Goal: Information Seeking & Learning: Learn about a topic

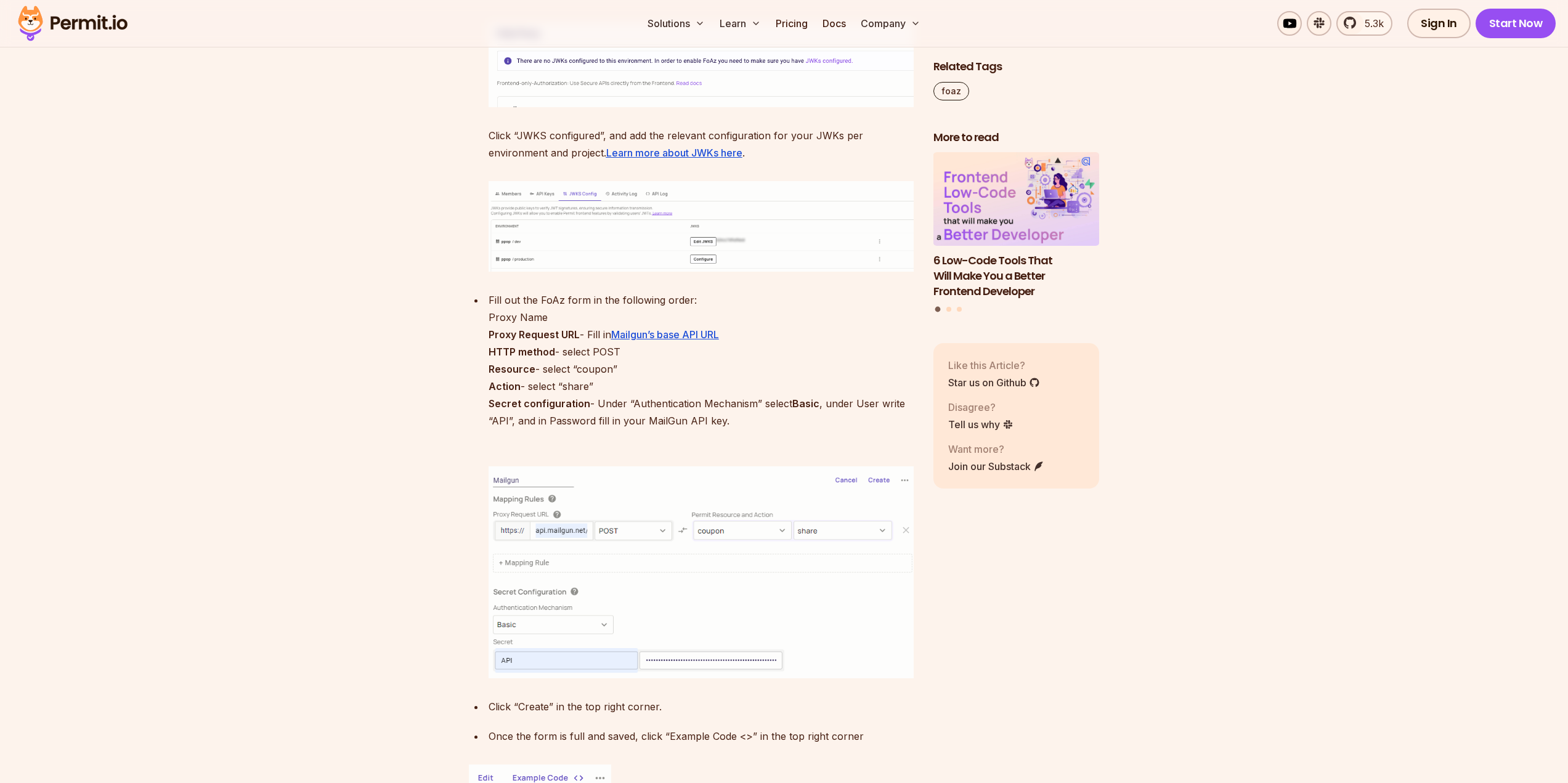
scroll to position [4684, 0]
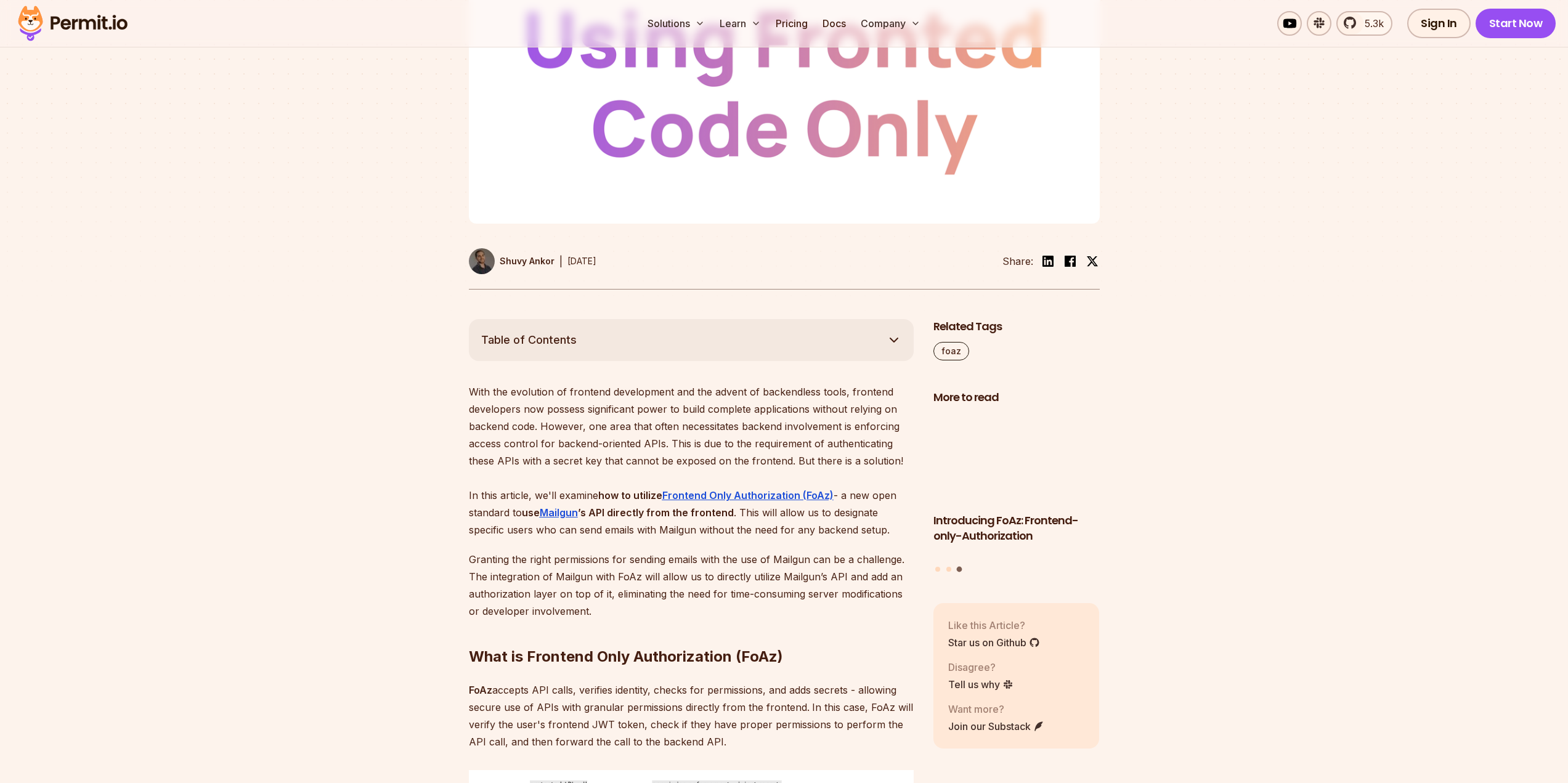
scroll to position [0, 0]
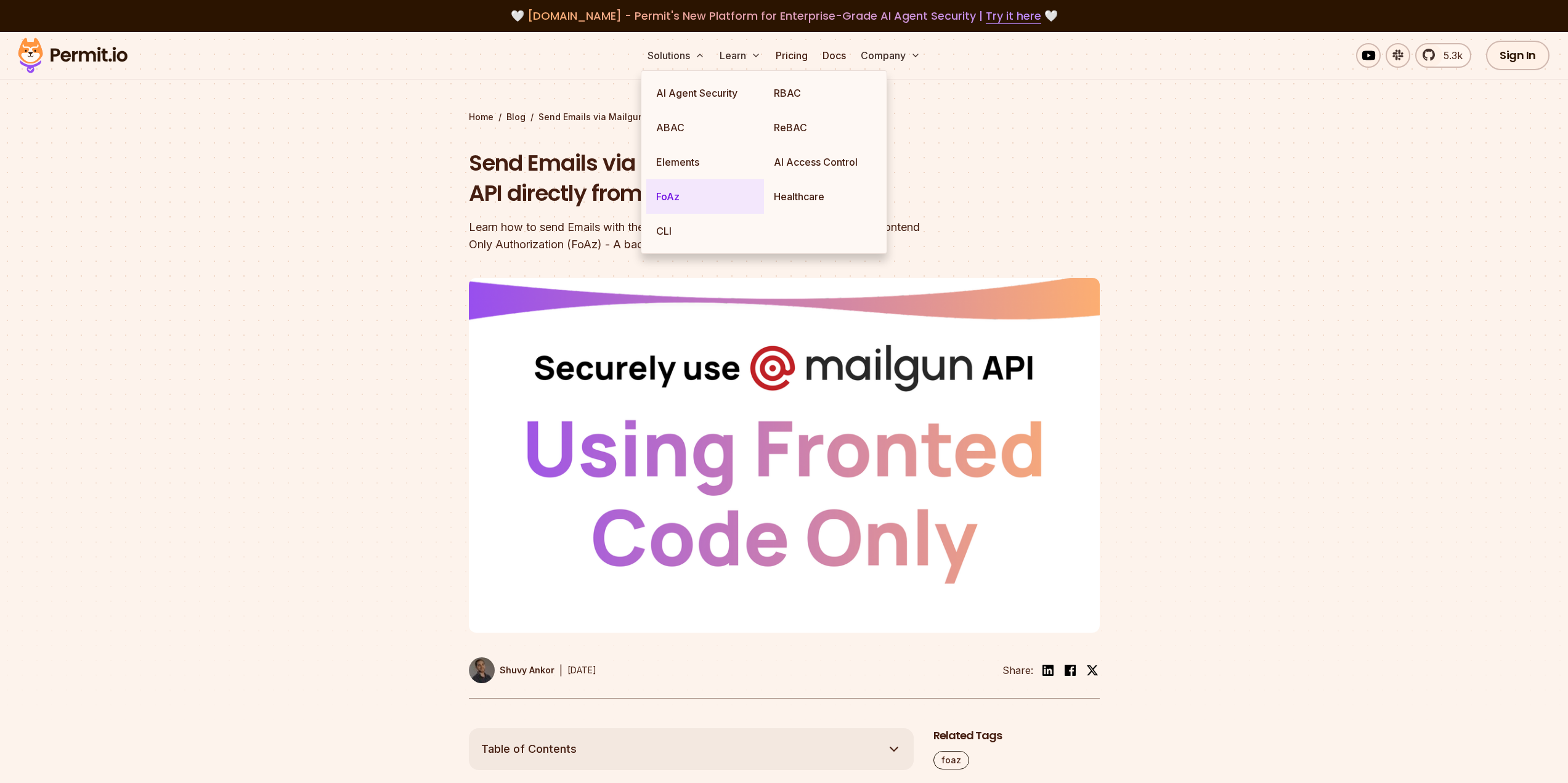
click at [666, 198] on link "FoAz" at bounding box center [705, 196] width 118 height 34
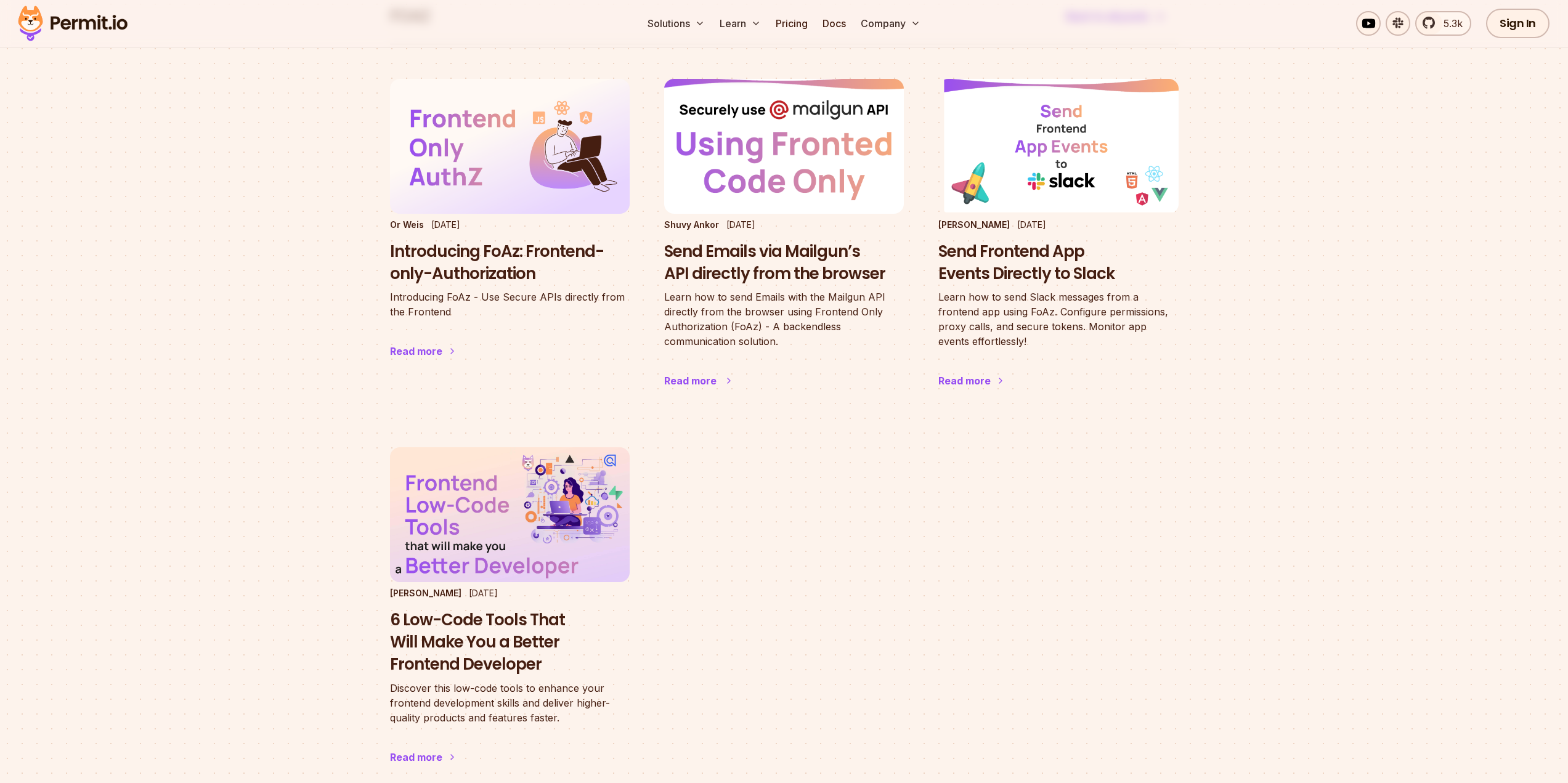
scroll to position [123, 0]
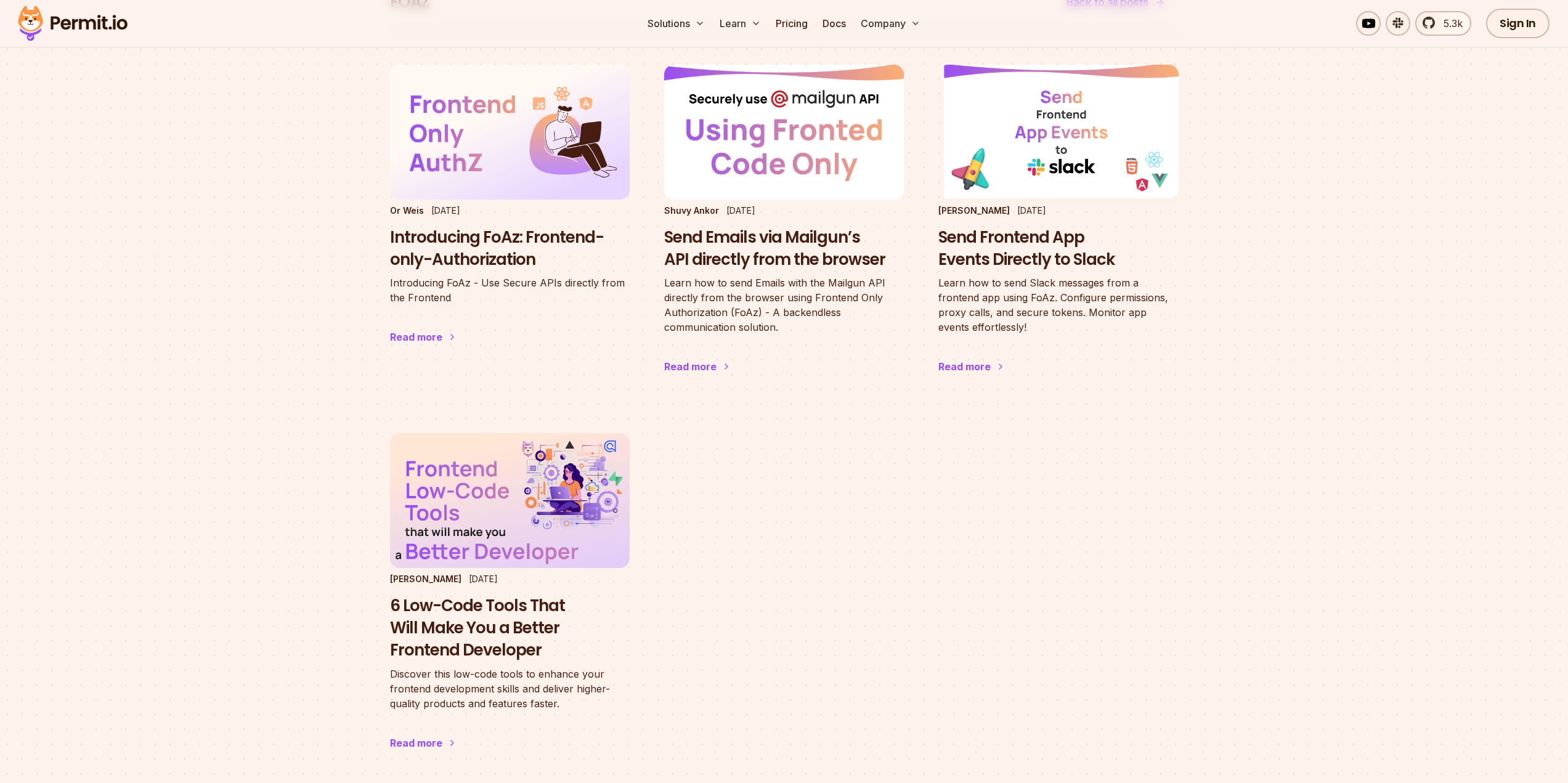
click at [359, 141] on section "foaz Back to all posts Or Weis May 31 2023 Introducing FoAz: Frontend-only-Auth…" at bounding box center [784, 488] width 1568 height 1160
